Goal: Find specific page/section: Find specific page/section

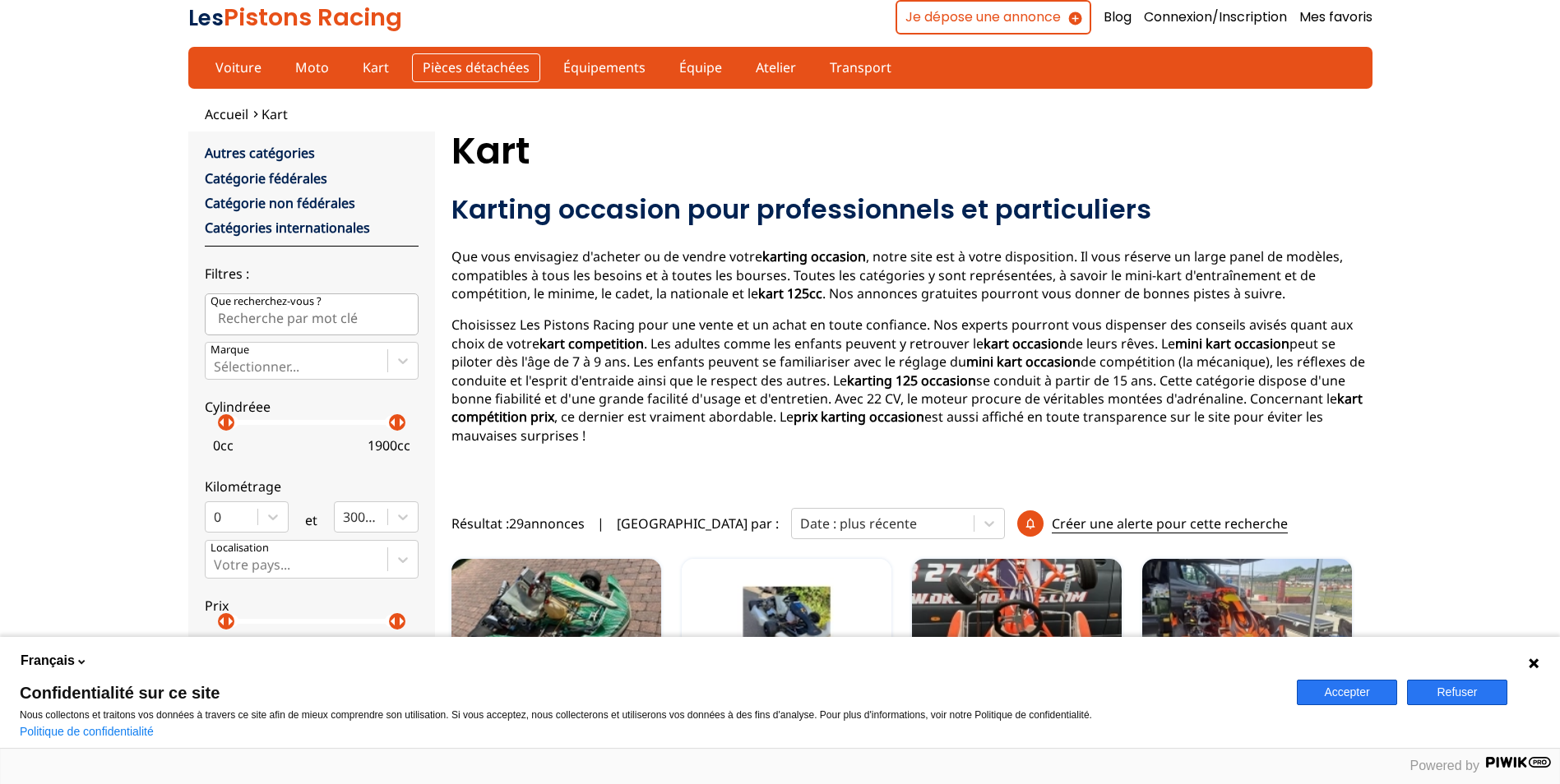
click at [447, 77] on link "Pièces détachées" at bounding box center [476, 67] width 129 height 28
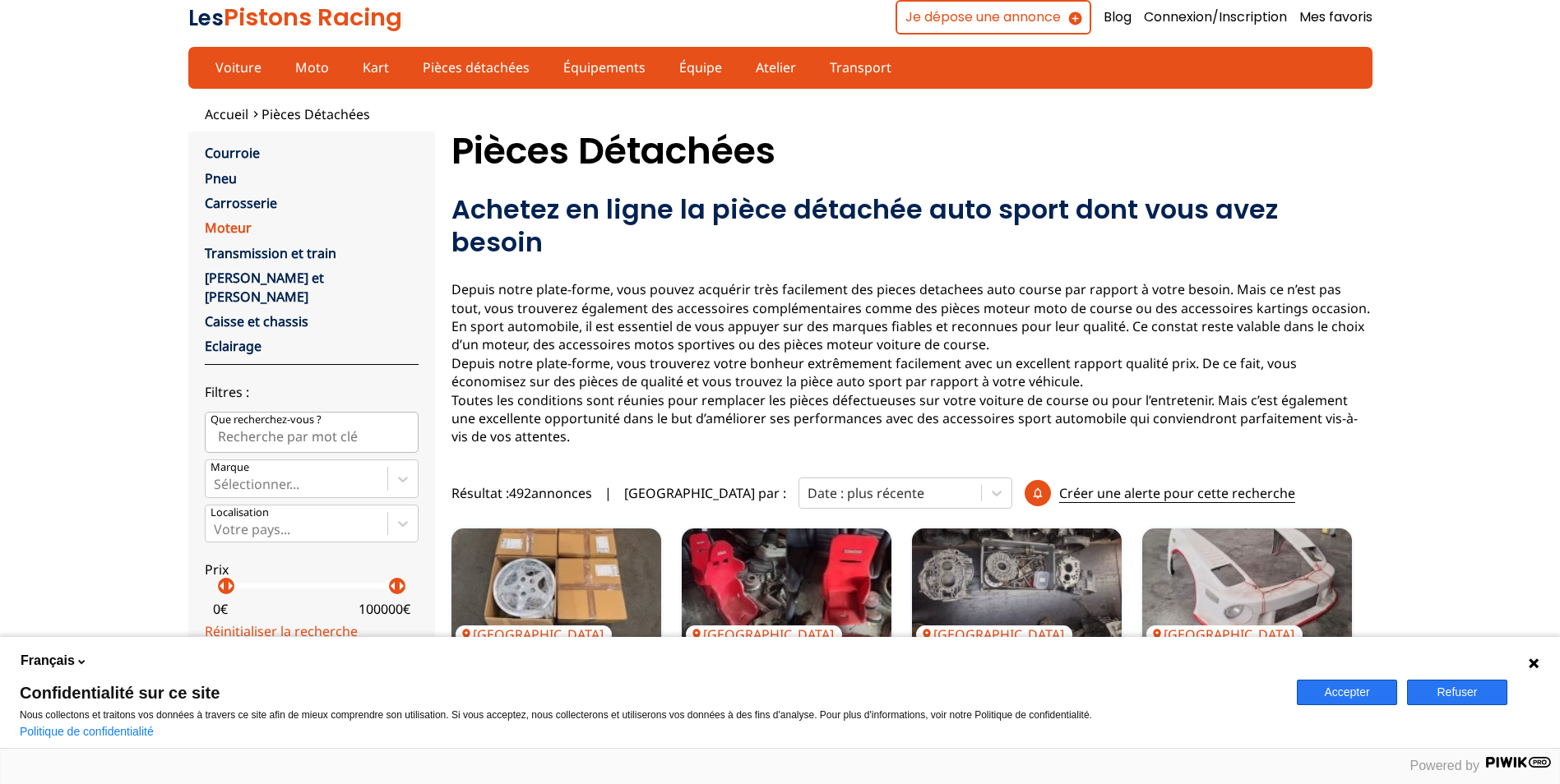
click at [227, 228] on link "Moteur" at bounding box center [228, 228] width 47 height 18
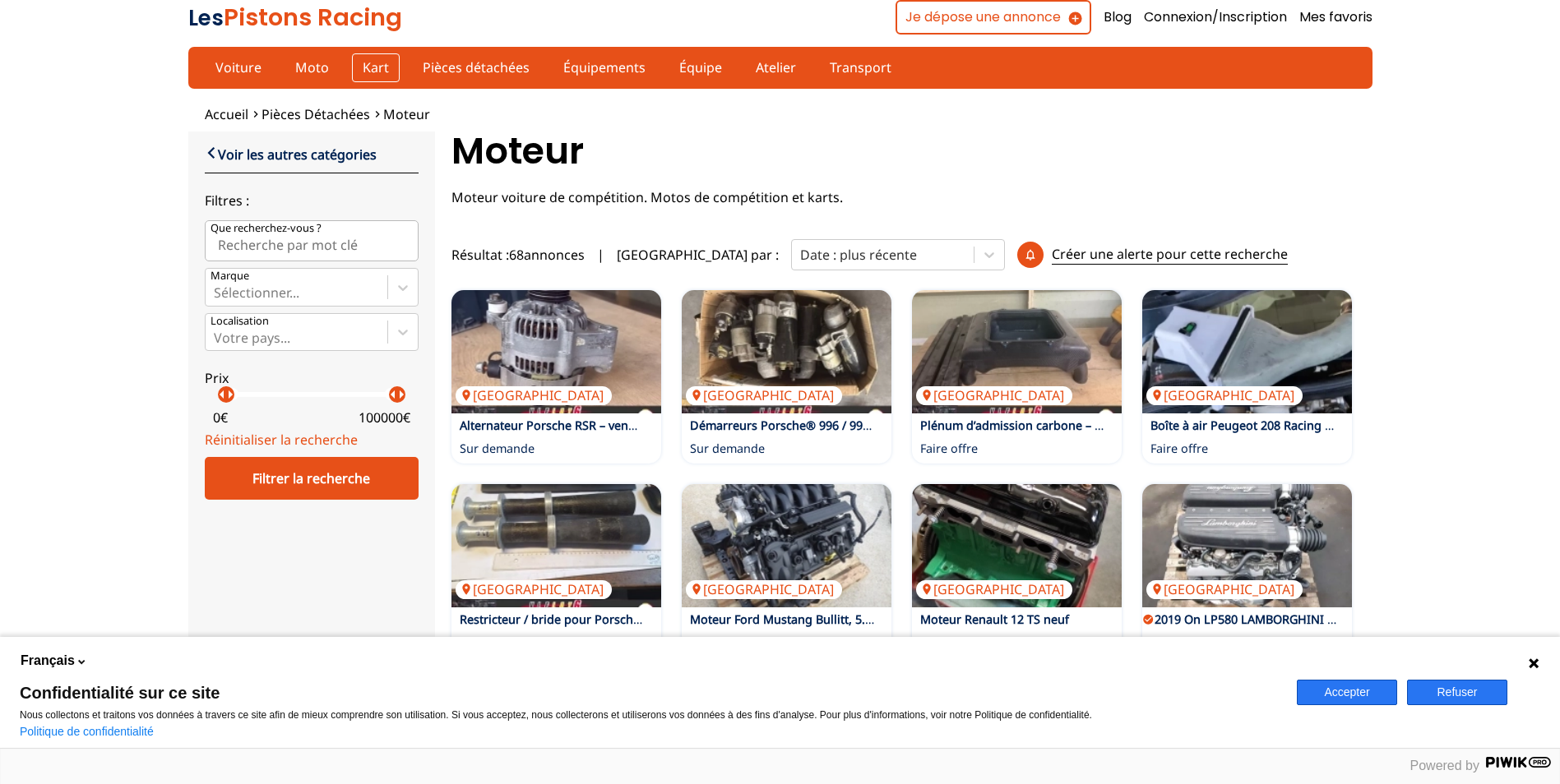
click at [357, 79] on link "Kart" at bounding box center [375, 67] width 48 height 28
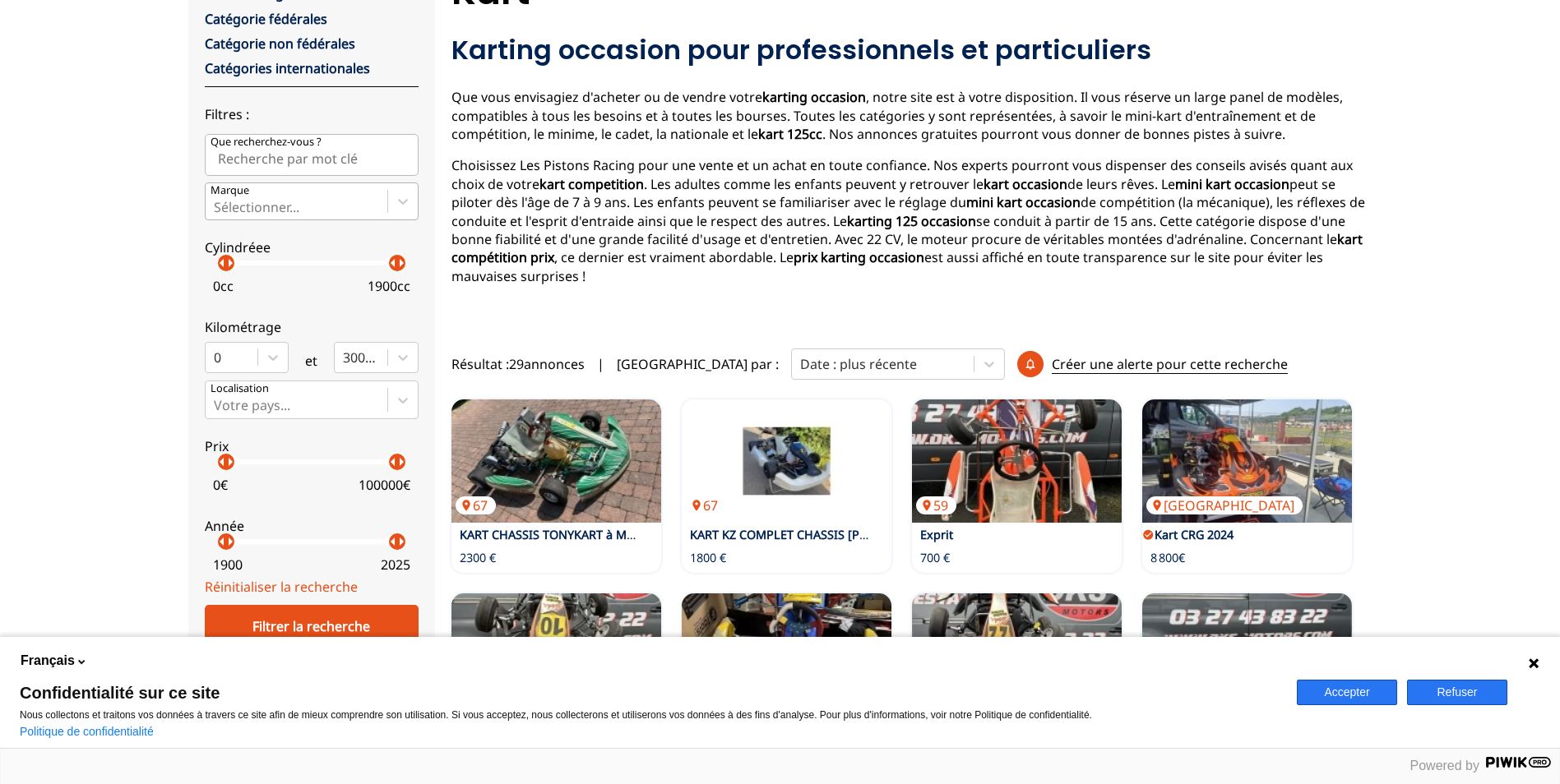
scroll to position [164, 0]
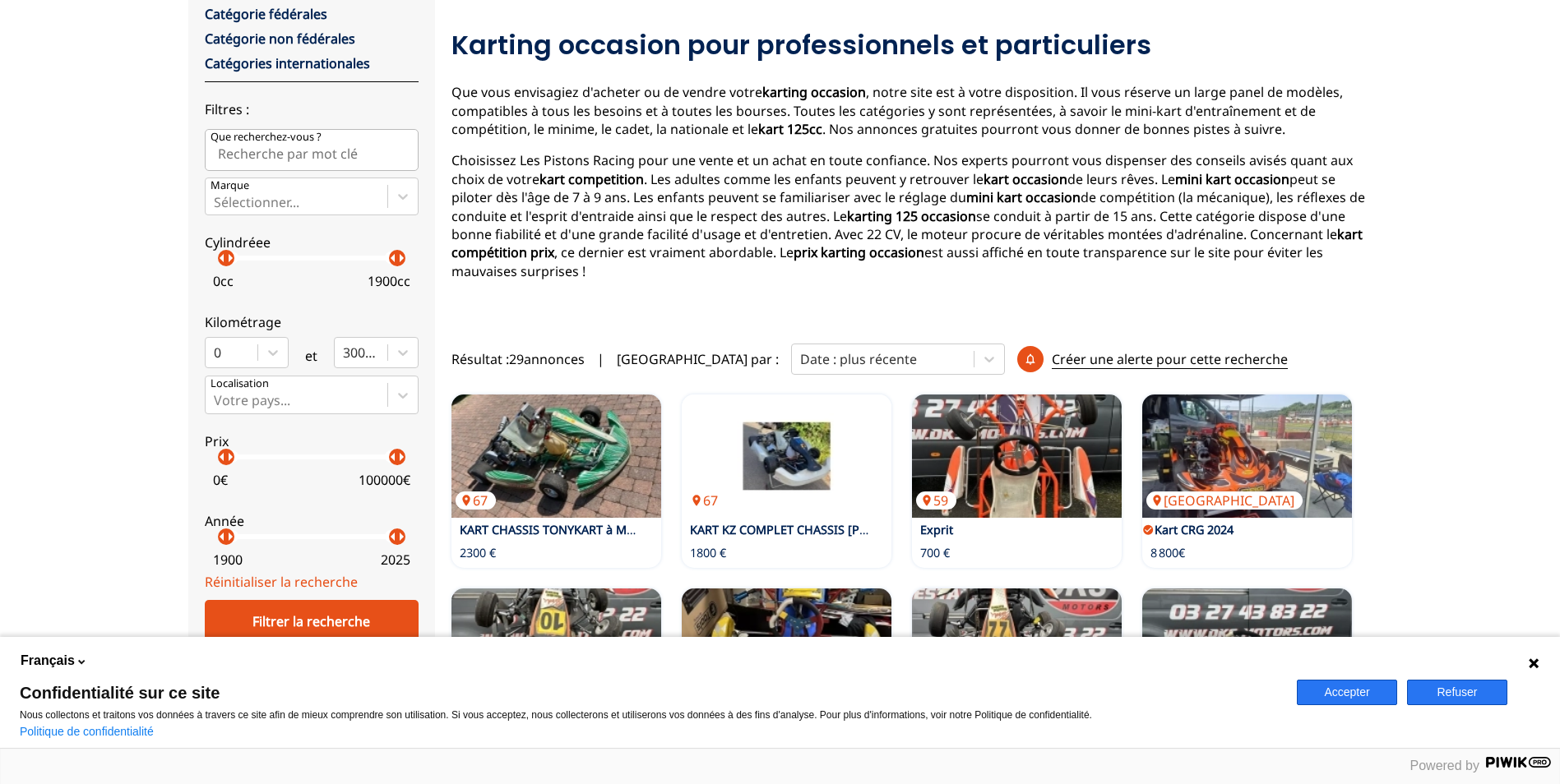
click at [310, 136] on p "Que recherchez-vous ?" at bounding box center [266, 138] width 111 height 15
click at [310, 136] on input "Que recherchez-vous ?" at bounding box center [311, 149] width 214 height 41
type input "Moteur"
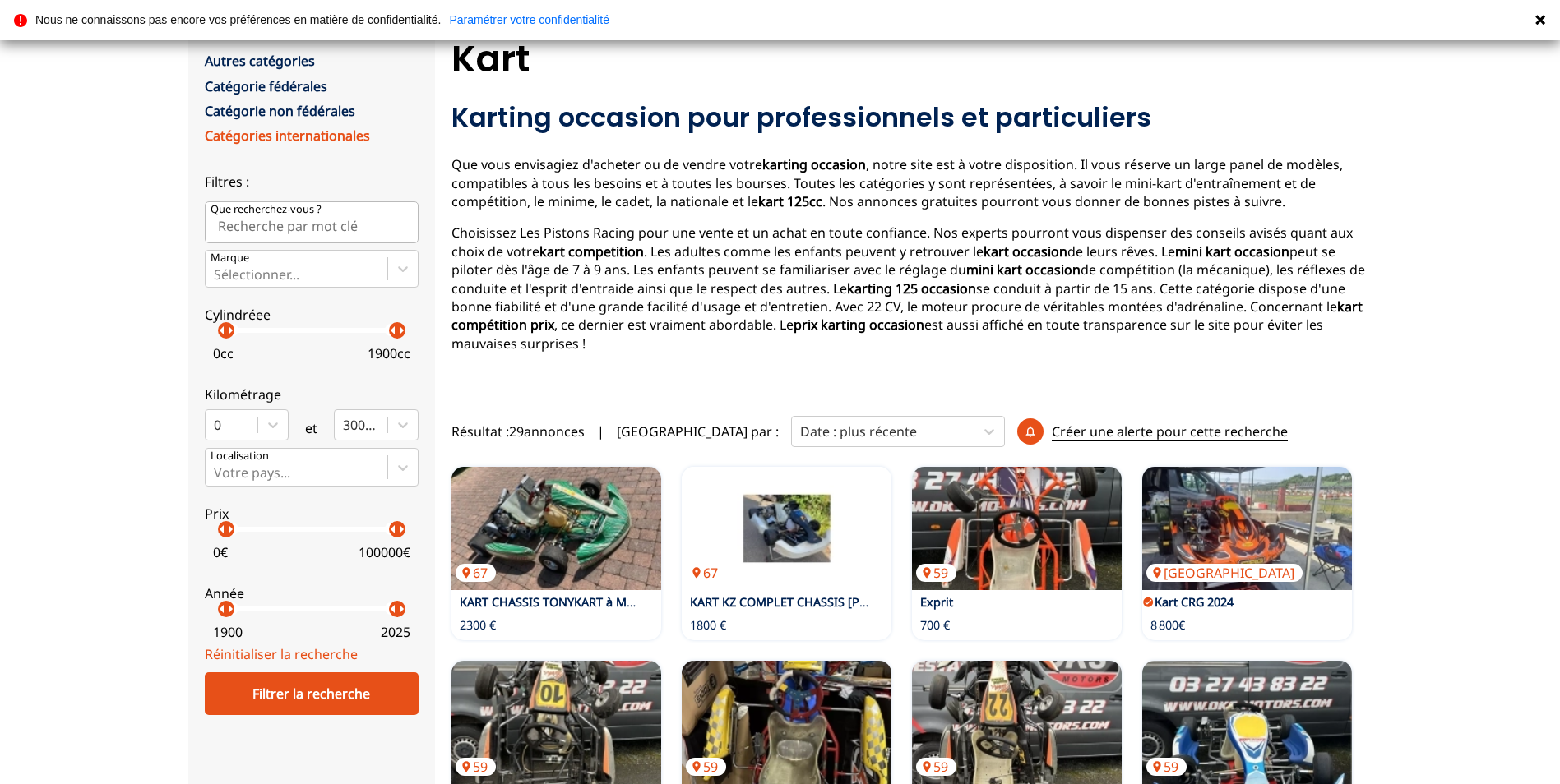
scroll to position [411, 0]
